Goal: Find specific page/section: Find specific page/section

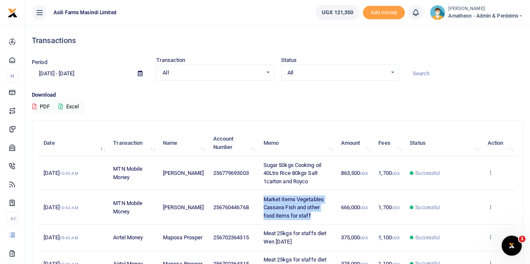
drag, startPoint x: 261, startPoint y: 198, endPoint x: 295, endPoint y: 215, distance: 38.6
click at [295, 215] on td "Market items Vegetables Cassava Fish and other food items for staff" at bounding box center [296, 208] width 77 height 34
copy span "Market items Vegetables Cassava Fish and other food items for staff"
click at [276, 214] on span "Market items Vegetables Cassava Fish and other food items for staff" at bounding box center [293, 207] width 60 height 23
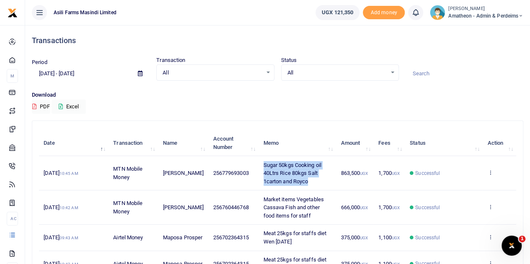
drag, startPoint x: 260, startPoint y: 164, endPoint x: 307, endPoint y: 178, distance: 49.2
click at [307, 178] on td "Sugar 50kgs Cooking oil 40Ltrs Rice 80kgs Salt 1carton and Royco" at bounding box center [296, 173] width 77 height 34
copy span "Sugar 50kgs Cooking oil 40Ltrs Rice 80kgs Salt 1carton and Royco"
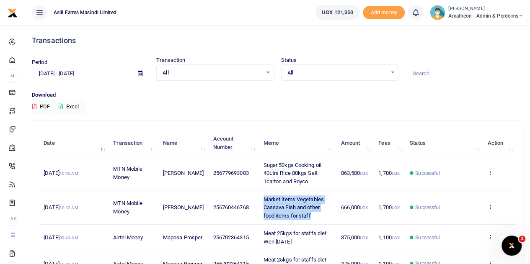
drag, startPoint x: 260, startPoint y: 198, endPoint x: 293, endPoint y: 217, distance: 38.5
click at [293, 217] on span "Market items Vegetables Cassava Fish and other food items for staff" at bounding box center [293, 207] width 60 height 23
copy span "Market items Vegetables Cassava Fish and other food items for staff"
